Goal: Task Accomplishment & Management: Complete application form

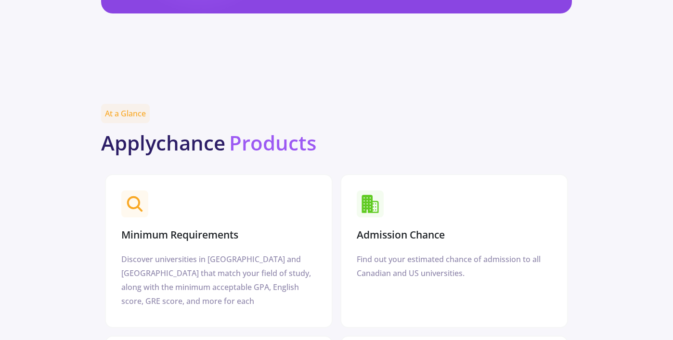
scroll to position [1168, 0]
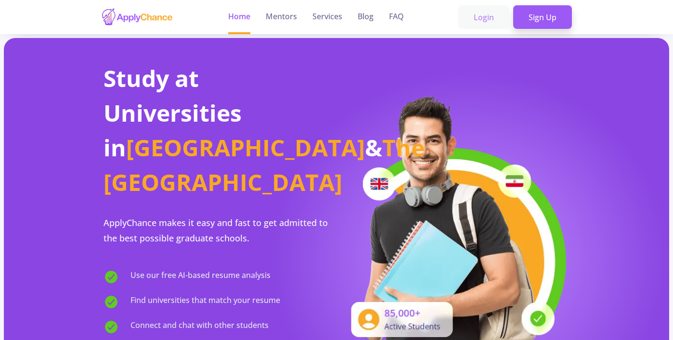
click at [483, 16] on link "Login" at bounding box center [483, 17] width 51 height 24
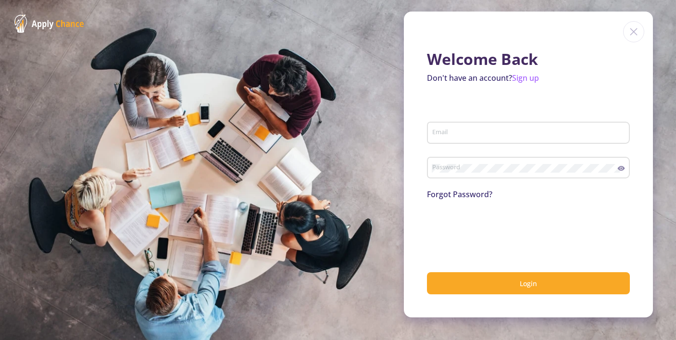
click at [525, 84] on div "Welcome Back Don't have an account? Sign up Email Password Forgot Password? 0cA…" at bounding box center [528, 165] width 249 height 306
click at [525, 77] on link "Sign up" at bounding box center [525, 78] width 27 height 11
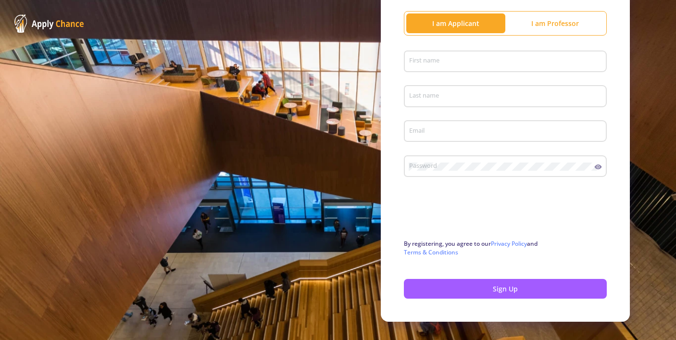
scroll to position [131, 0]
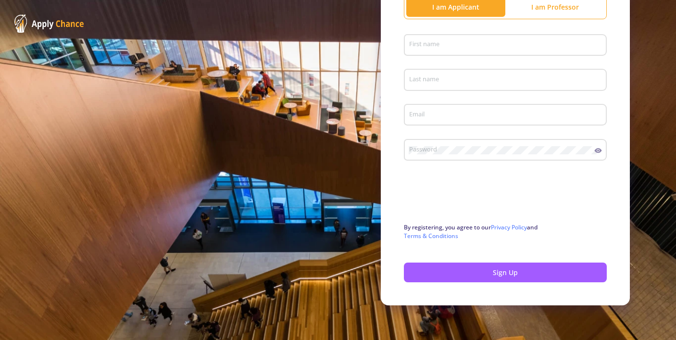
click at [483, 31] on div "First name" at bounding box center [506, 43] width 194 height 25
click at [483, 39] on div "First name" at bounding box center [506, 43] width 194 height 25
type input "[PERSON_NAME]"
click at [499, 87] on div "Last name" at bounding box center [506, 77] width 194 height 25
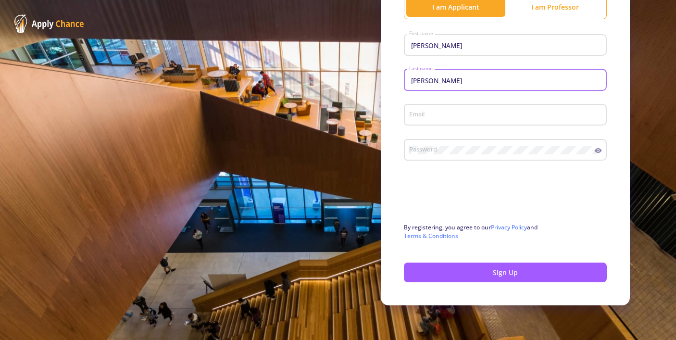
type input "[PERSON_NAME]"
